Goal: Information Seeking & Learning: Check status

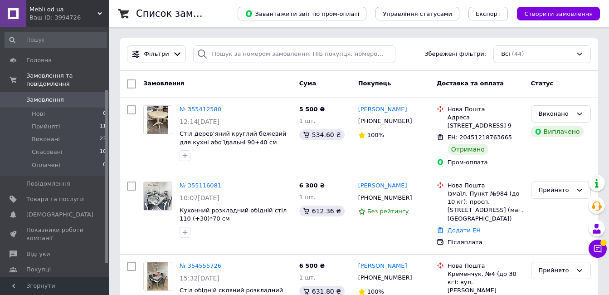
scroll to position [109, 0]
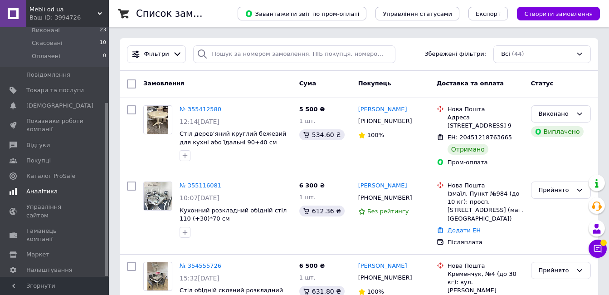
click at [46, 187] on span "Аналітика" at bounding box center [41, 191] width 31 height 8
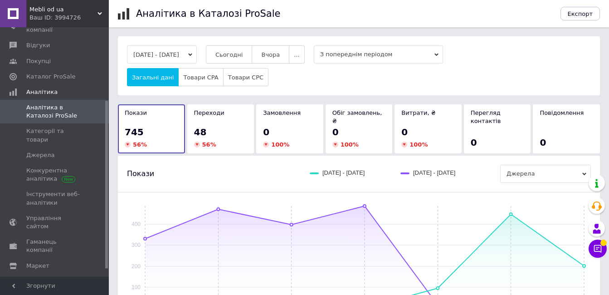
click at [404, 56] on span "З попереднім періодом" at bounding box center [378, 54] width 129 height 18
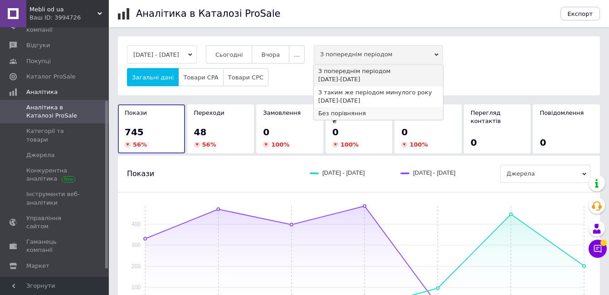
click at [381, 110] on div "Без порівняння" at bounding box center [378, 113] width 120 height 8
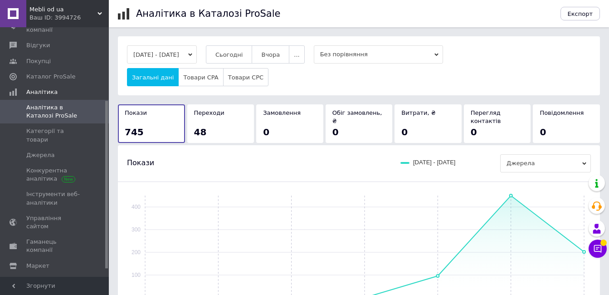
click at [208, 126] on div "48" at bounding box center [220, 132] width 53 height 13
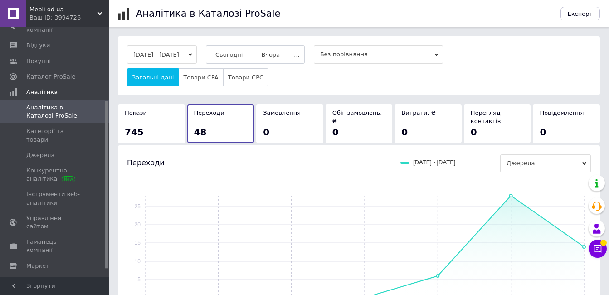
click at [159, 126] on div "745" at bounding box center [151, 132] width 53 height 13
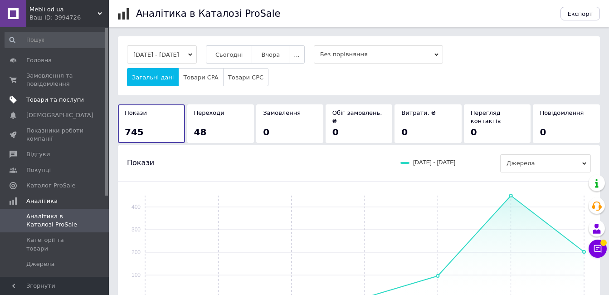
click at [47, 101] on span "Товари та послуги" at bounding box center [55, 100] width 58 height 8
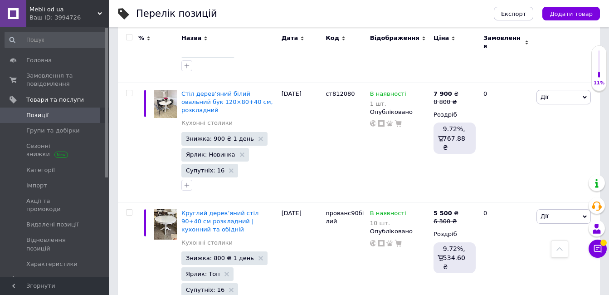
scroll to position [1839, 0]
